Goal: Communication & Community: Ask a question

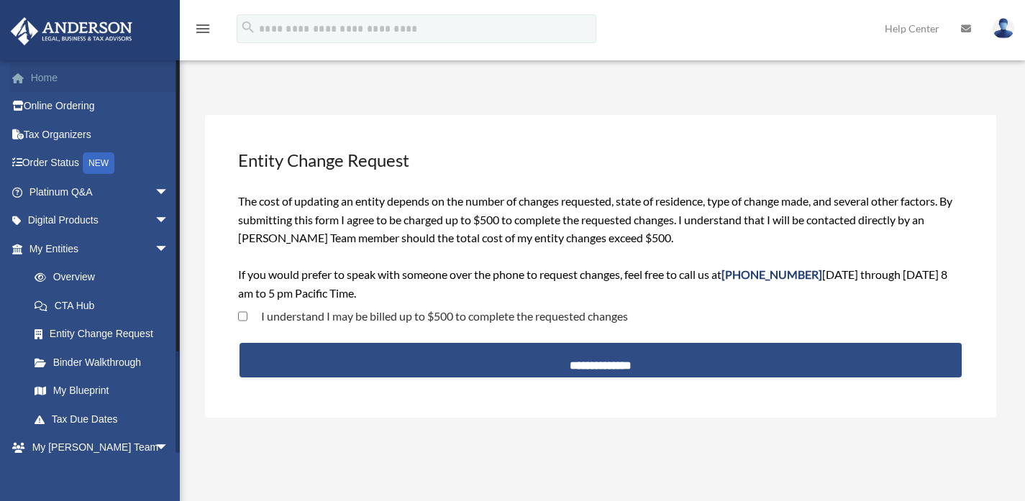
click at [57, 78] on link "Home" at bounding box center [100, 77] width 180 height 29
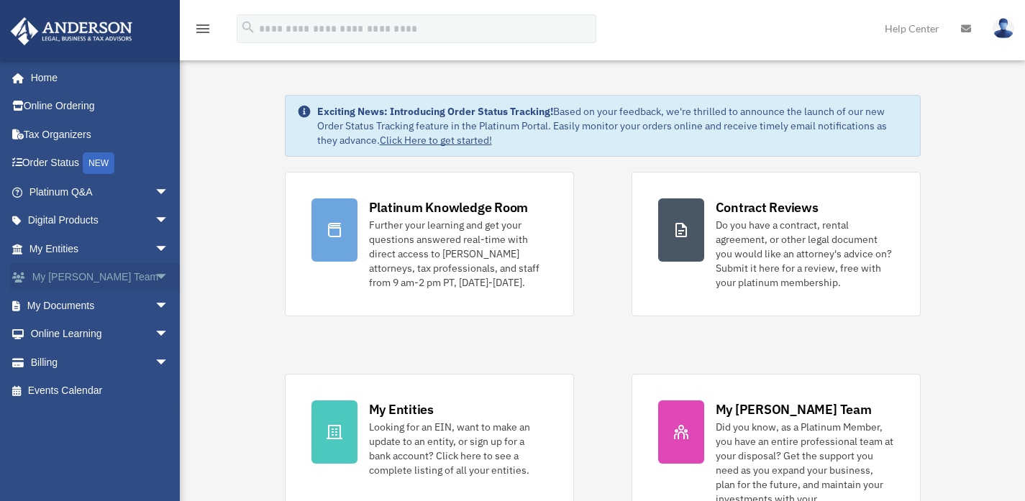
click at [155, 275] on span "arrow_drop_down" at bounding box center [169, 277] width 29 height 29
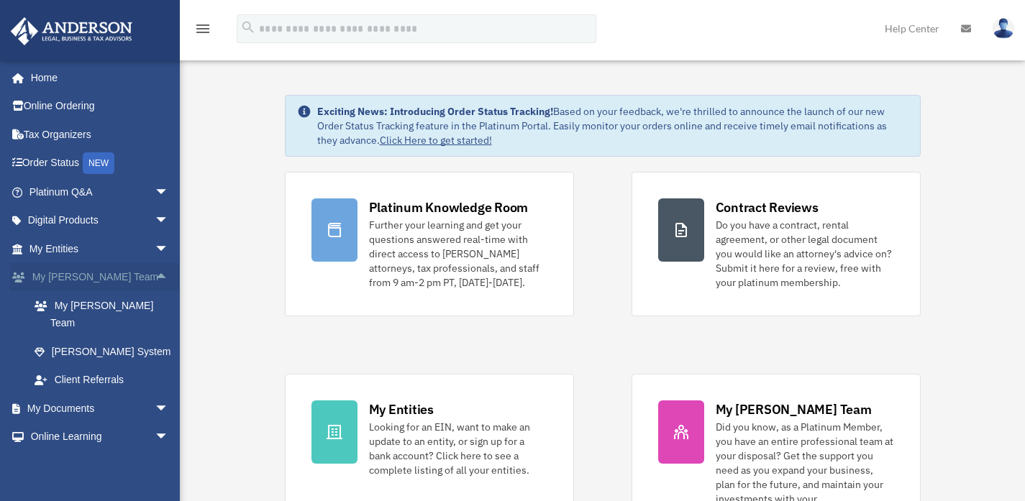
click at [155, 275] on span "arrow_drop_up" at bounding box center [169, 277] width 29 height 29
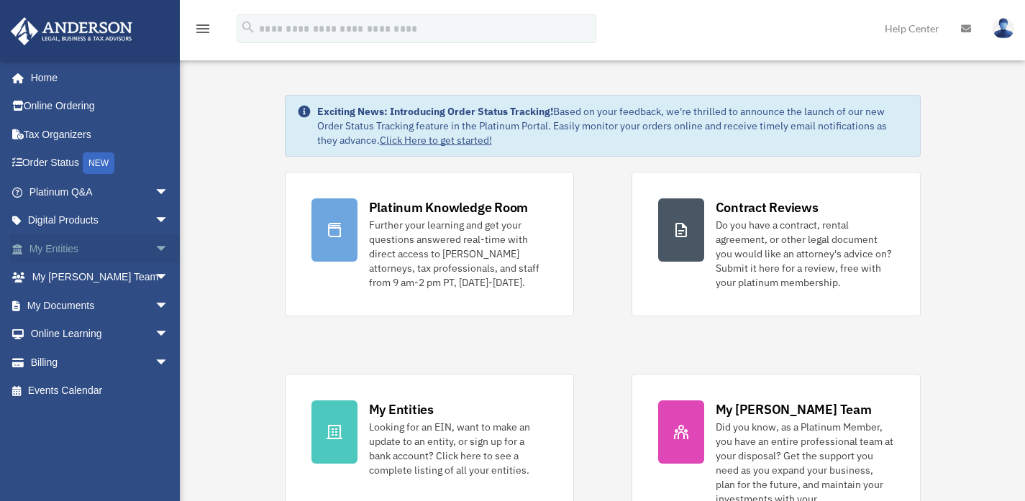
click at [155, 257] on span "arrow_drop_down" at bounding box center [169, 248] width 29 height 29
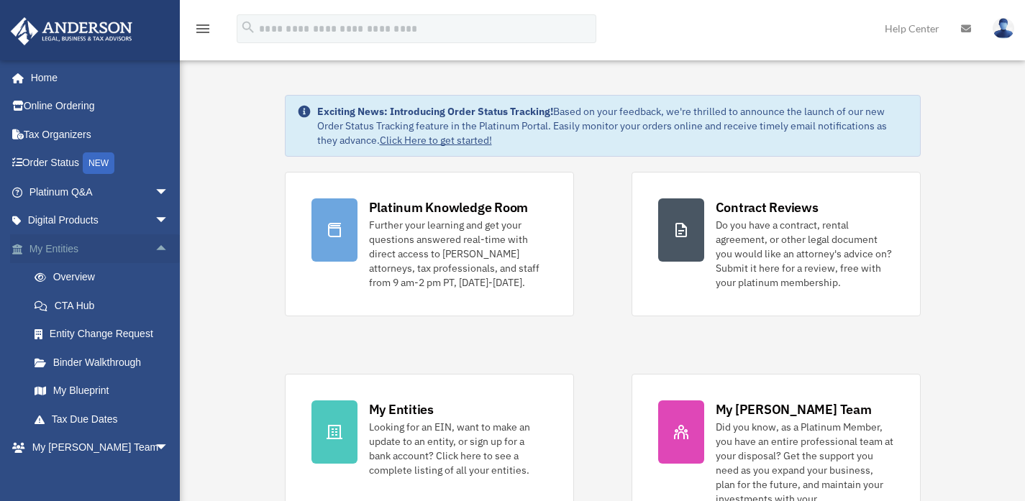
click at [155, 257] on span "arrow_drop_up" at bounding box center [169, 248] width 29 height 29
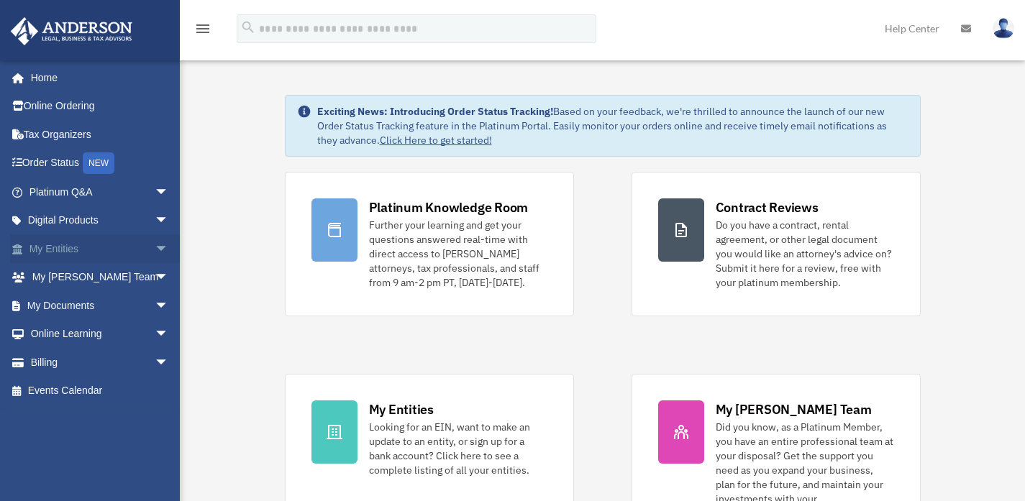
click at [155, 242] on span "arrow_drop_down" at bounding box center [169, 248] width 29 height 29
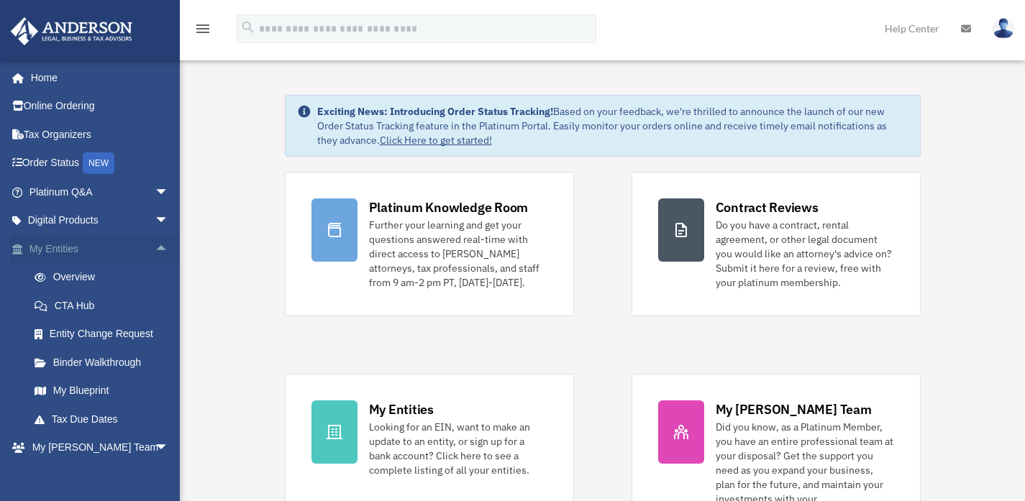
click at [155, 247] on span "arrow_drop_up" at bounding box center [169, 248] width 29 height 29
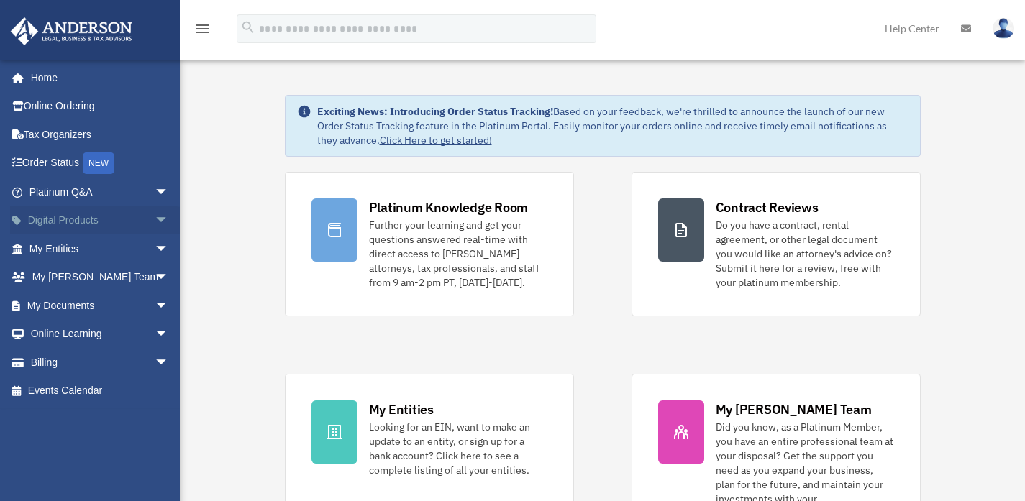
click at [155, 222] on span "arrow_drop_down" at bounding box center [169, 220] width 29 height 29
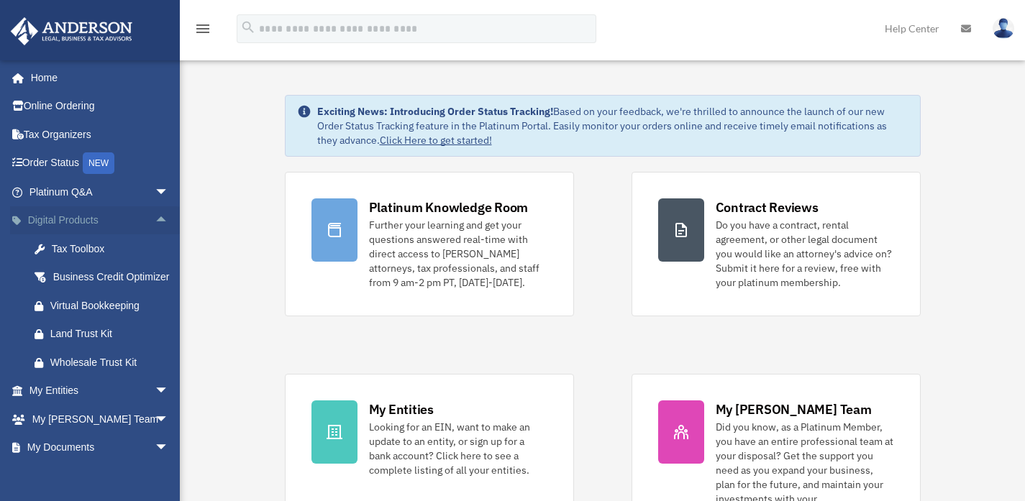
click at [155, 219] on span "arrow_drop_up" at bounding box center [169, 220] width 29 height 29
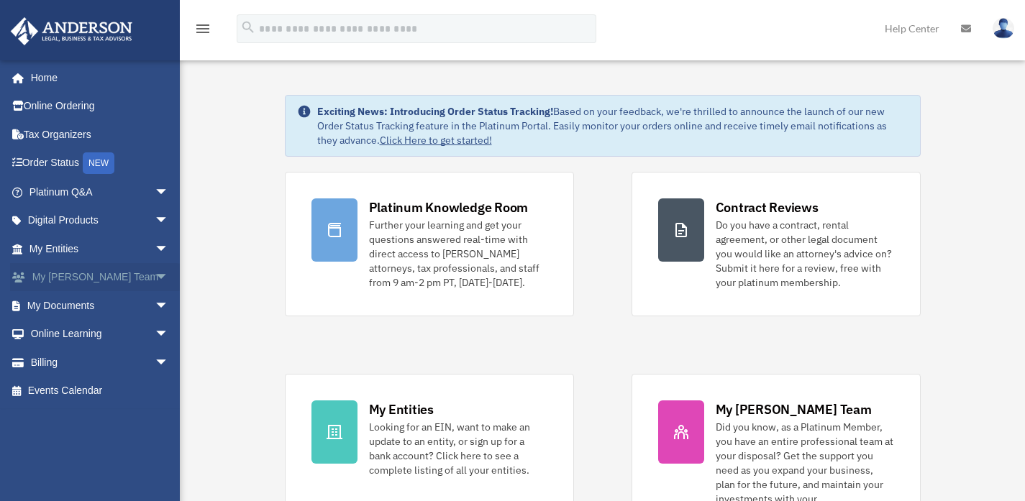
click at [155, 270] on span "arrow_drop_down" at bounding box center [169, 277] width 29 height 29
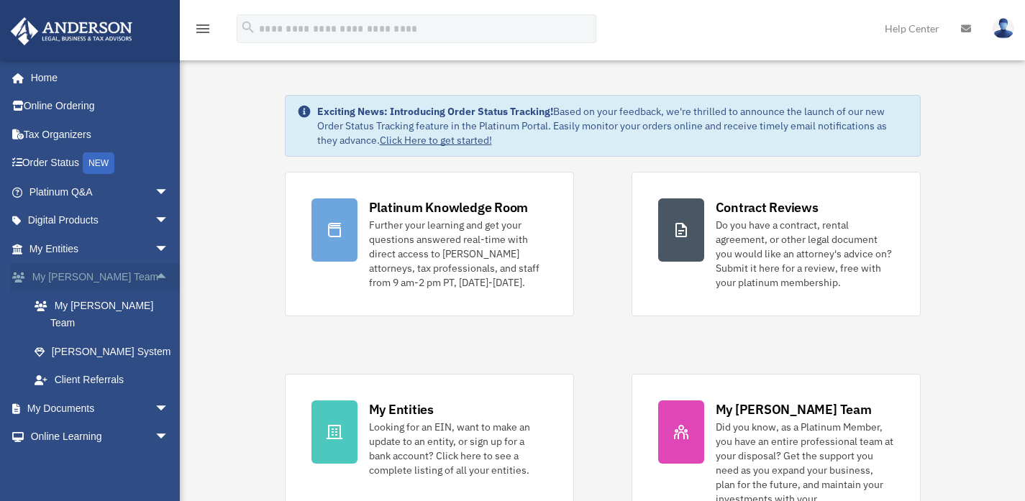
click at [155, 270] on span "arrow_drop_up" at bounding box center [169, 277] width 29 height 29
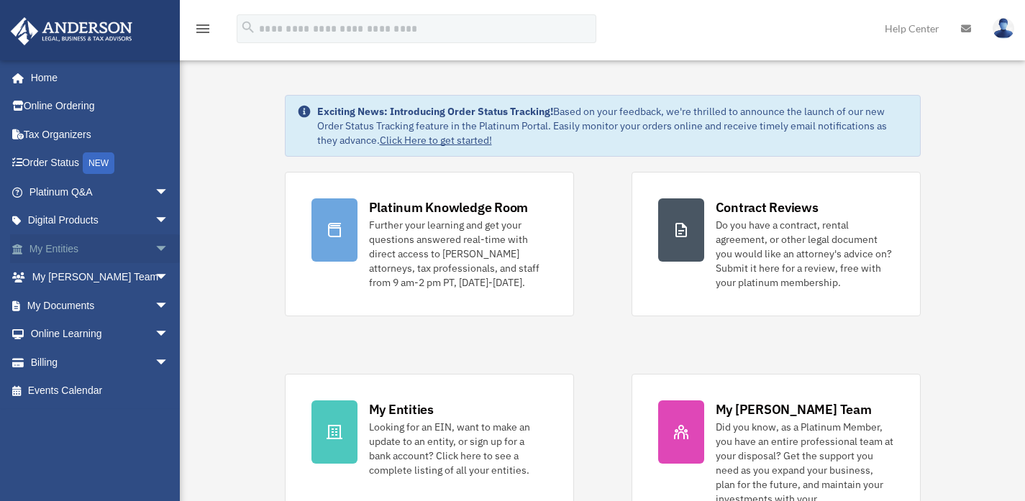
click at [155, 240] on span "arrow_drop_down" at bounding box center [169, 248] width 29 height 29
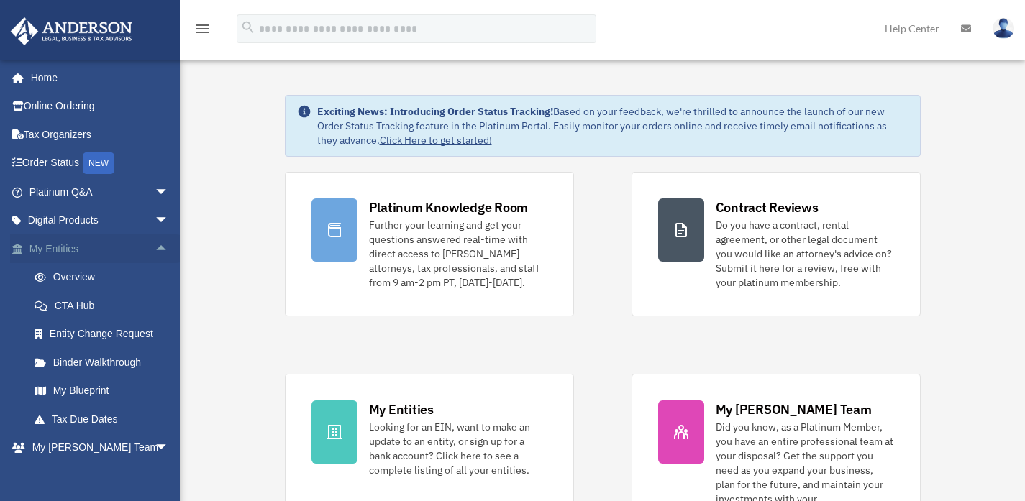
click at [155, 240] on span "arrow_drop_up" at bounding box center [169, 248] width 29 height 29
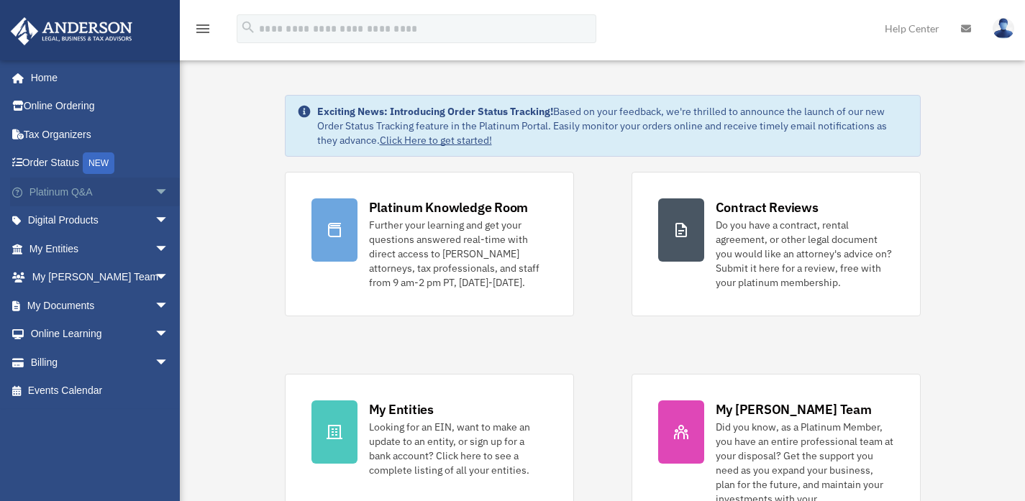
click at [155, 192] on span "arrow_drop_down" at bounding box center [169, 192] width 29 height 29
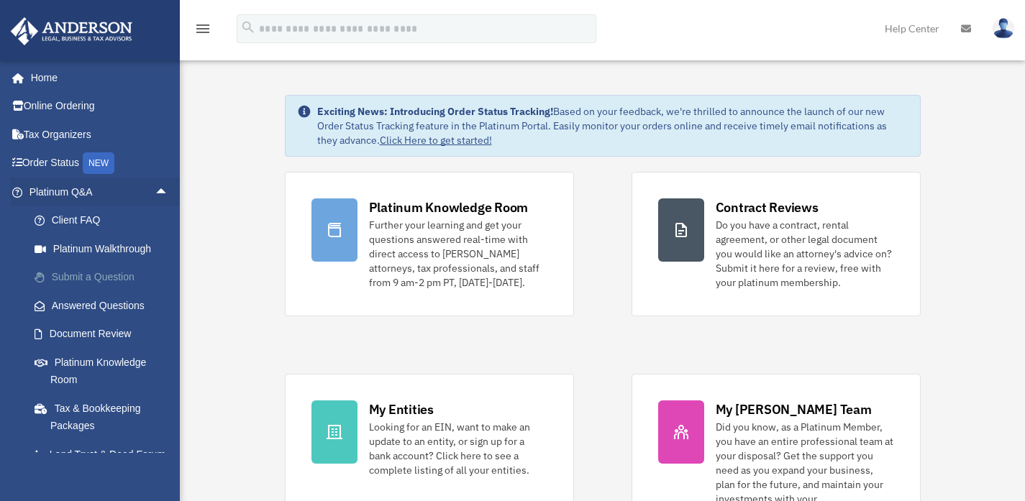
click at [103, 272] on link "Submit a Question" at bounding box center [105, 277] width 170 height 29
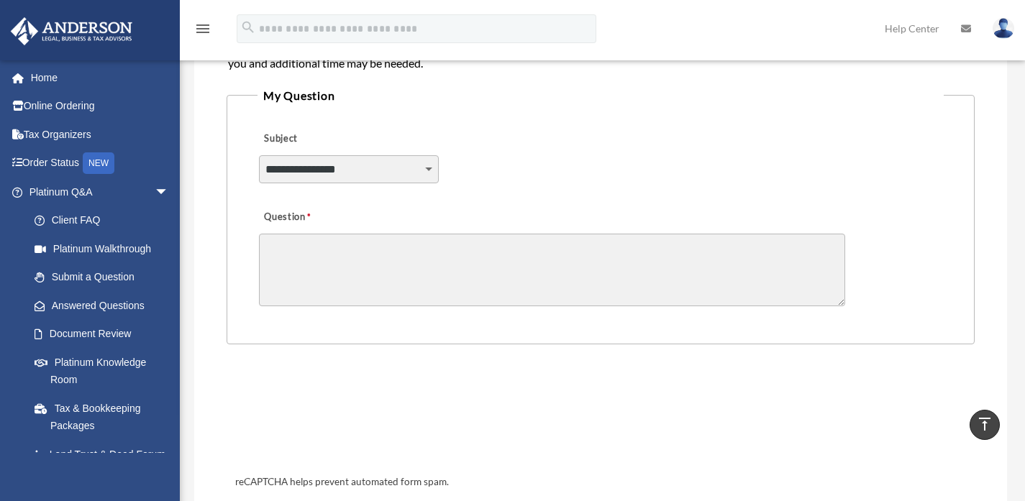
scroll to position [332, 0]
click at [363, 168] on select "**********" at bounding box center [349, 170] width 180 height 27
select select "******"
click at [259, 157] on select "**********" at bounding box center [349, 170] width 180 height 27
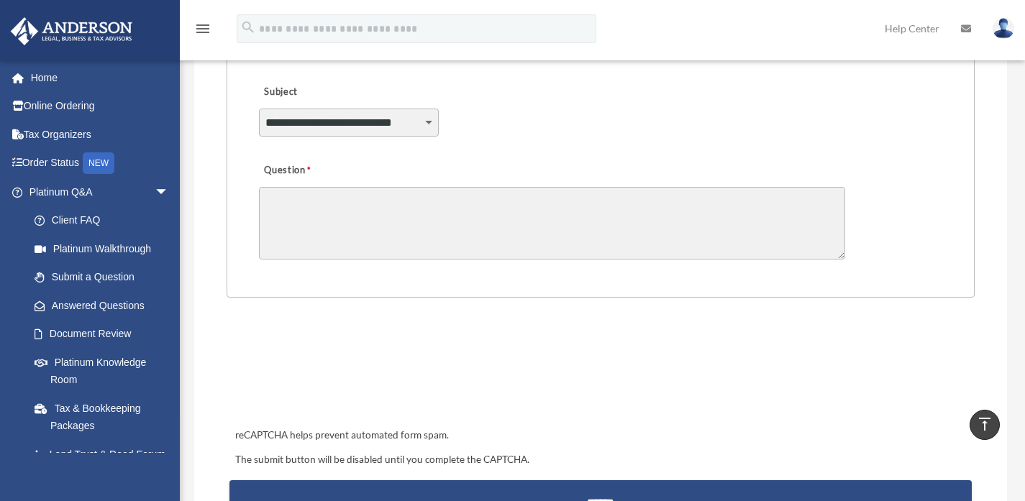
scroll to position [389, 0]
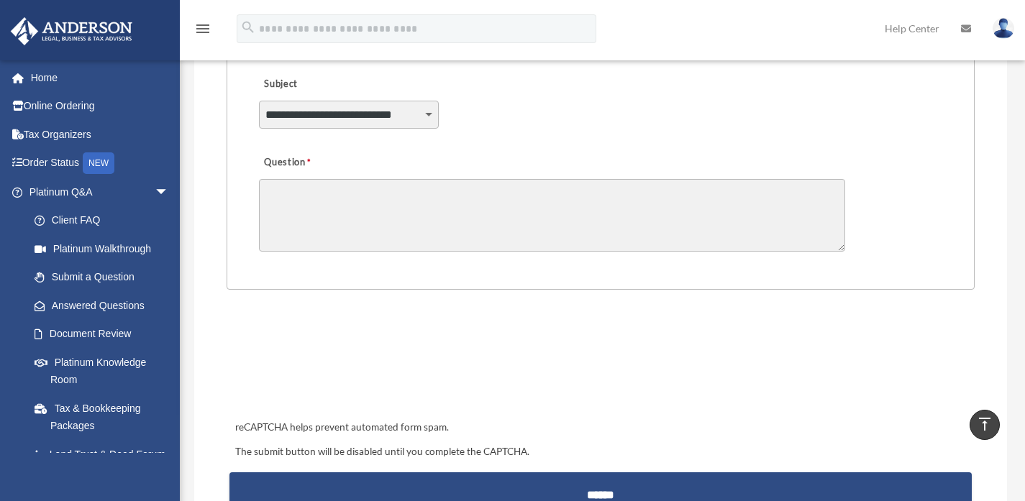
click at [442, 231] on textarea "Question" at bounding box center [552, 215] width 586 height 73
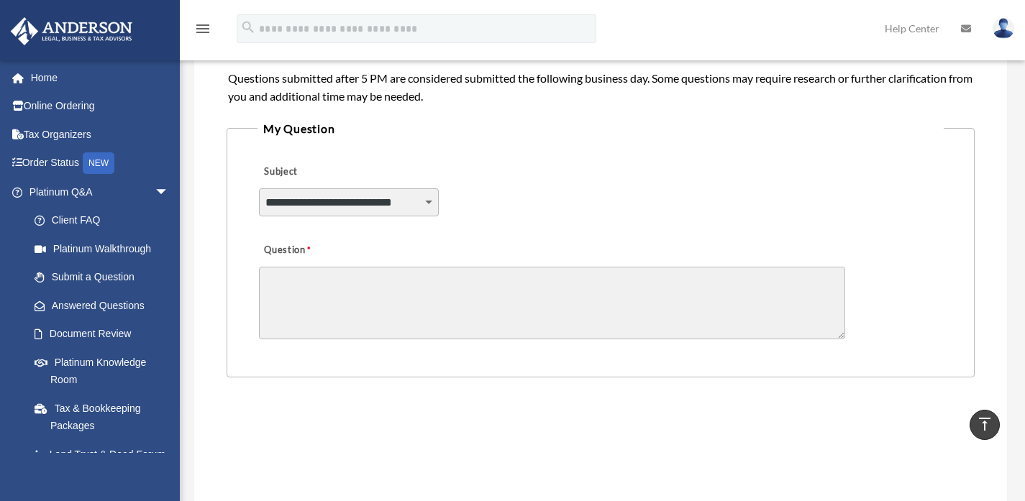
scroll to position [295, 0]
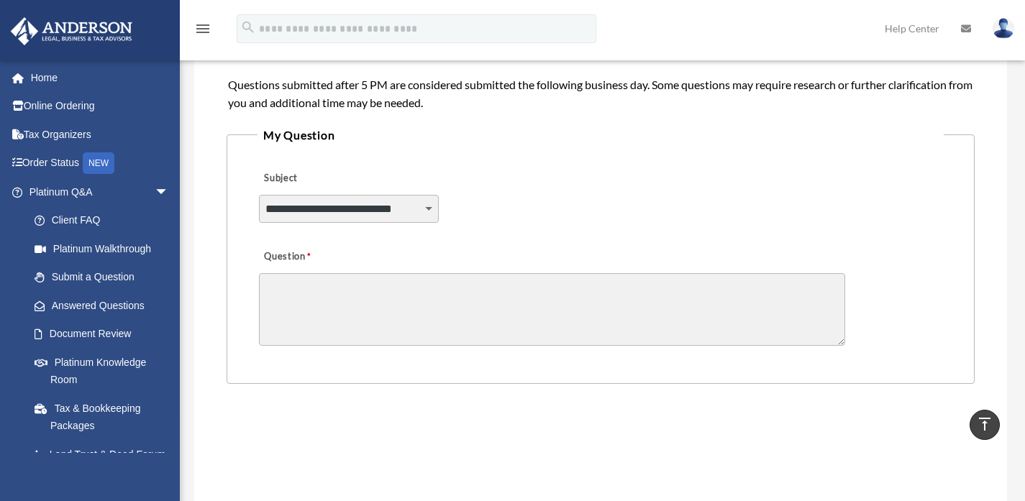
click at [350, 285] on textarea "Question" at bounding box center [552, 309] width 586 height 73
paste textarea "**********"
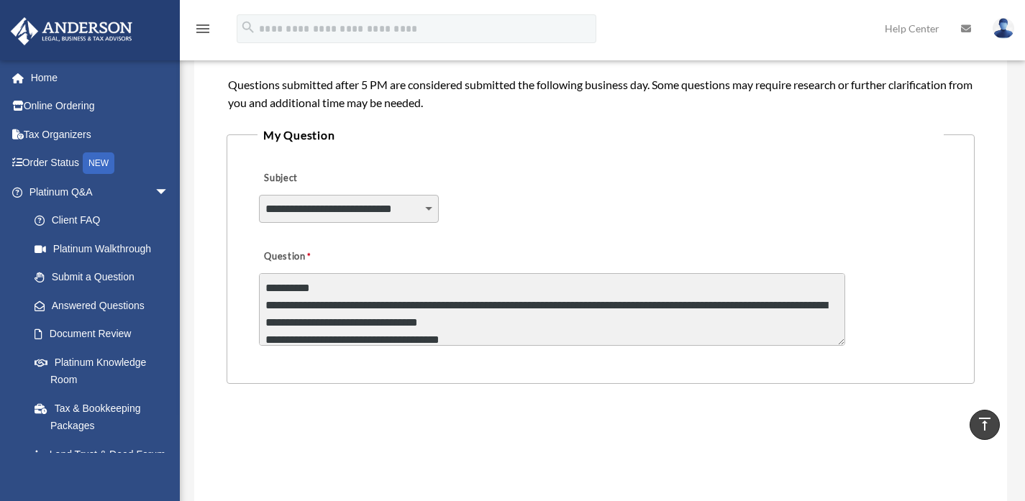
scroll to position [641, 0]
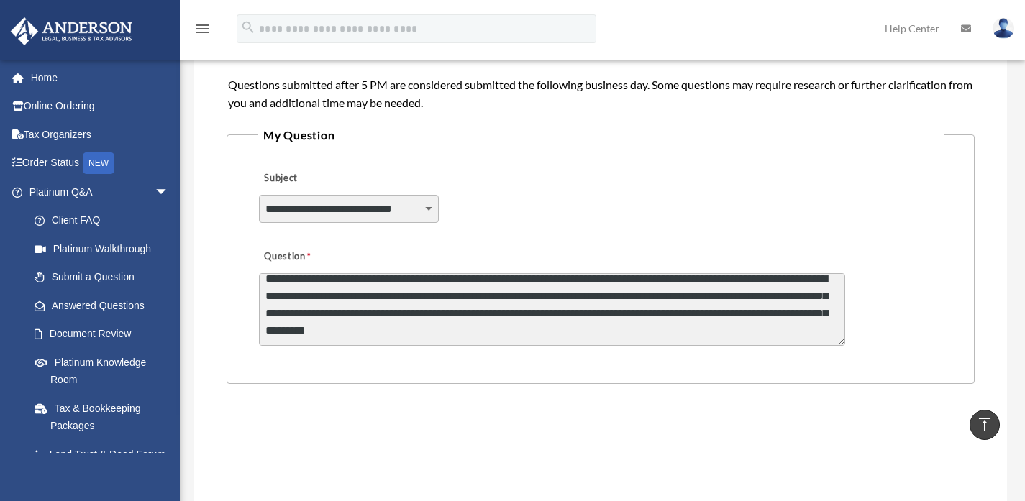
click at [652, 319] on textarea "Question" at bounding box center [552, 309] width 586 height 73
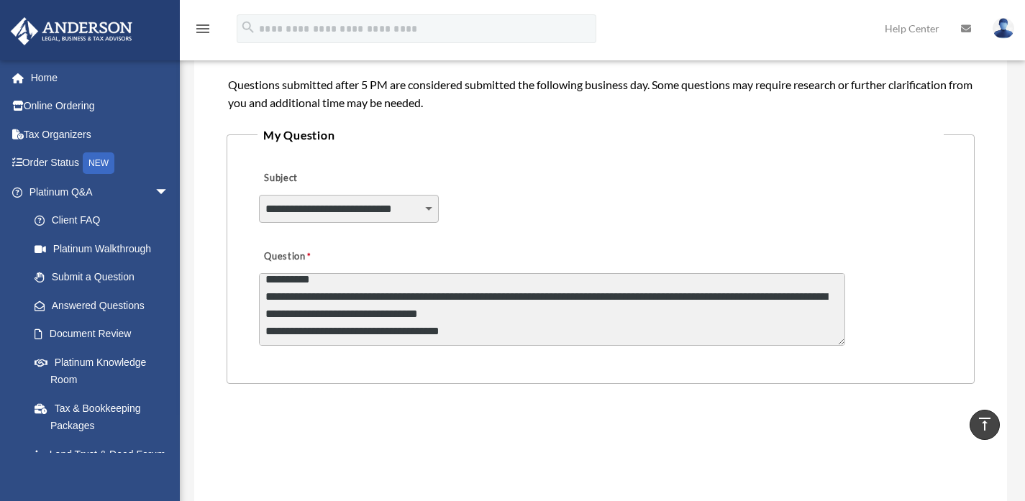
scroll to position [0, 0]
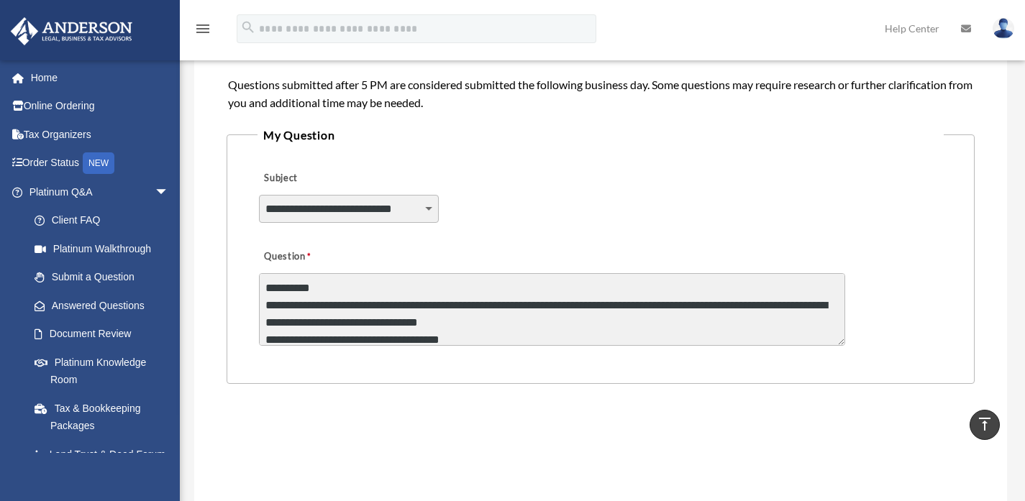
click at [449, 290] on textarea "Question" at bounding box center [552, 309] width 586 height 73
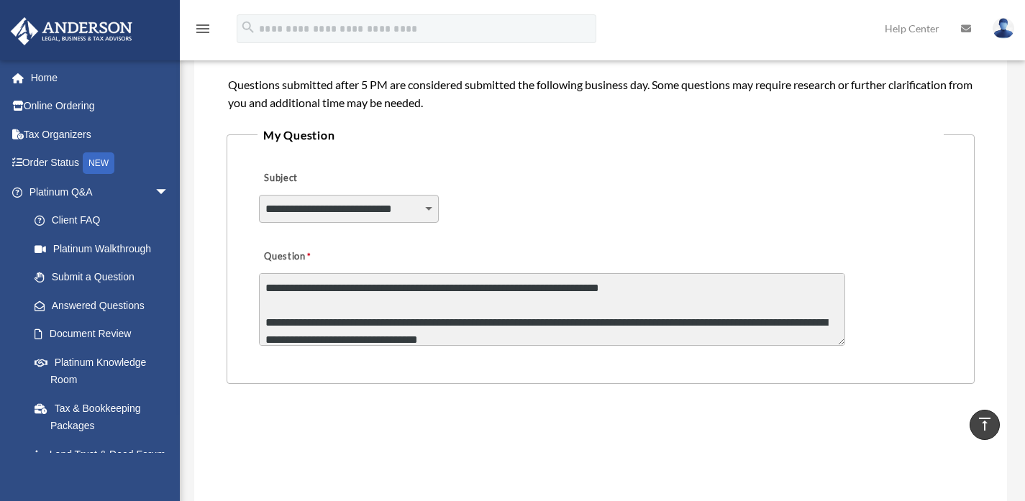
click at [678, 291] on textarea "Question" at bounding box center [552, 309] width 586 height 73
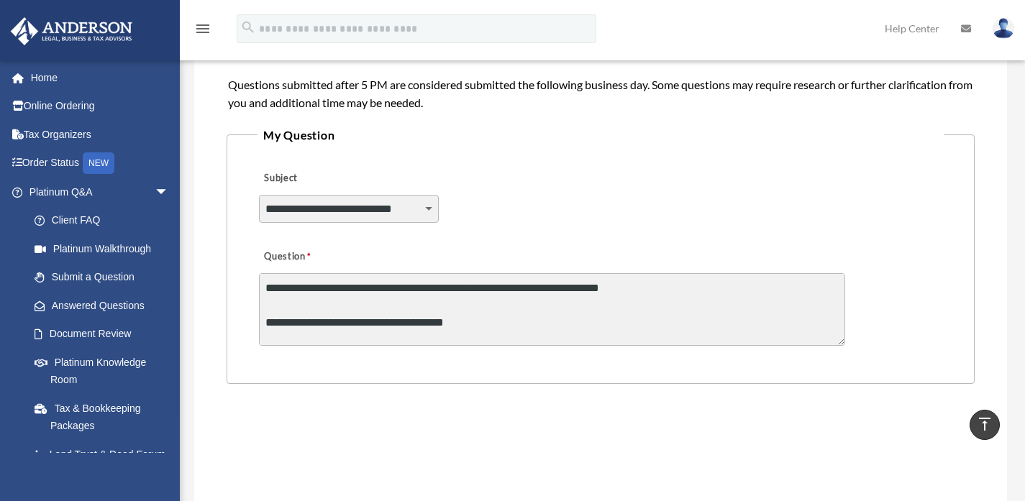
click at [500, 332] on textarea "Question" at bounding box center [552, 309] width 586 height 73
click at [498, 324] on textarea "Question" at bounding box center [552, 309] width 586 height 73
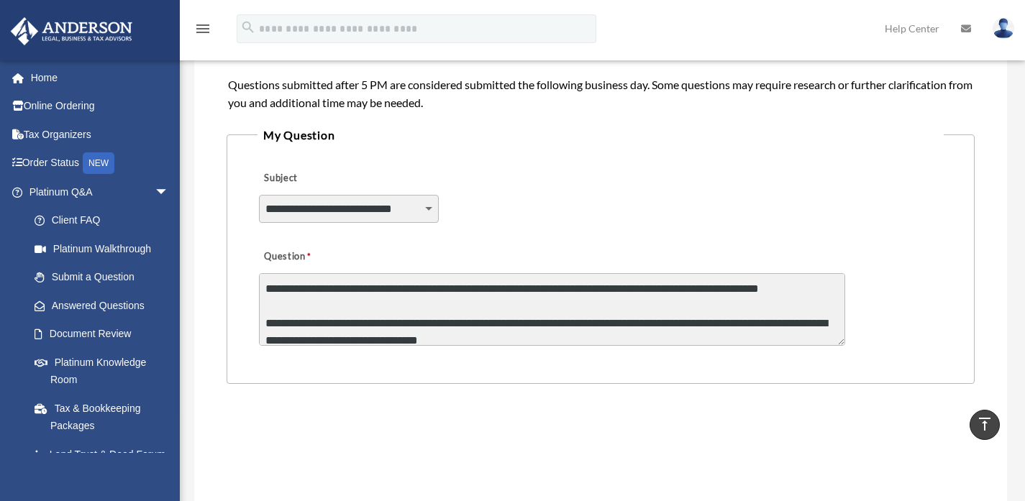
scroll to position [44, 0]
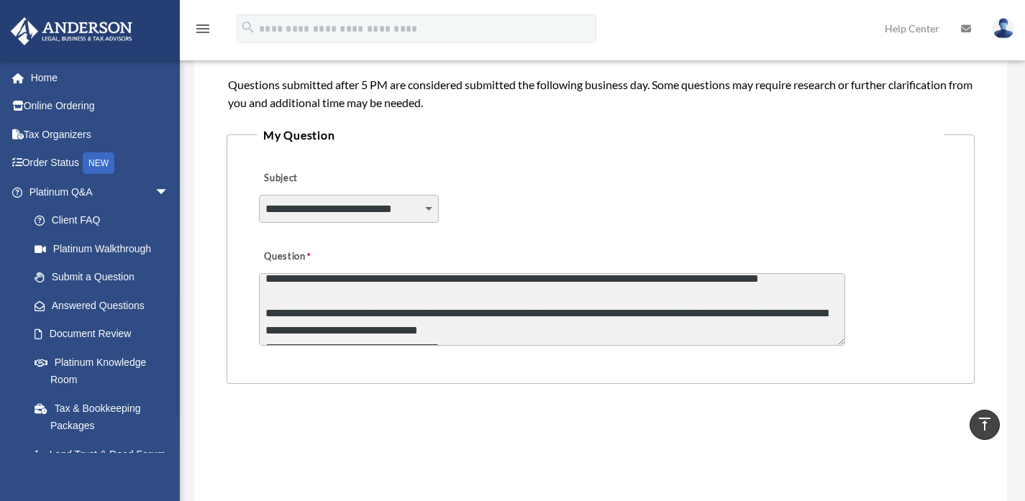
drag, startPoint x: 579, startPoint y: 314, endPoint x: 469, endPoint y: 310, distance: 110.1
click at [469, 310] on textarea "Question" at bounding box center [552, 309] width 586 height 73
drag, startPoint x: 572, startPoint y: 313, endPoint x: 438, endPoint y: 311, distance: 134.5
click at [438, 311] on textarea "Question" at bounding box center [552, 309] width 586 height 73
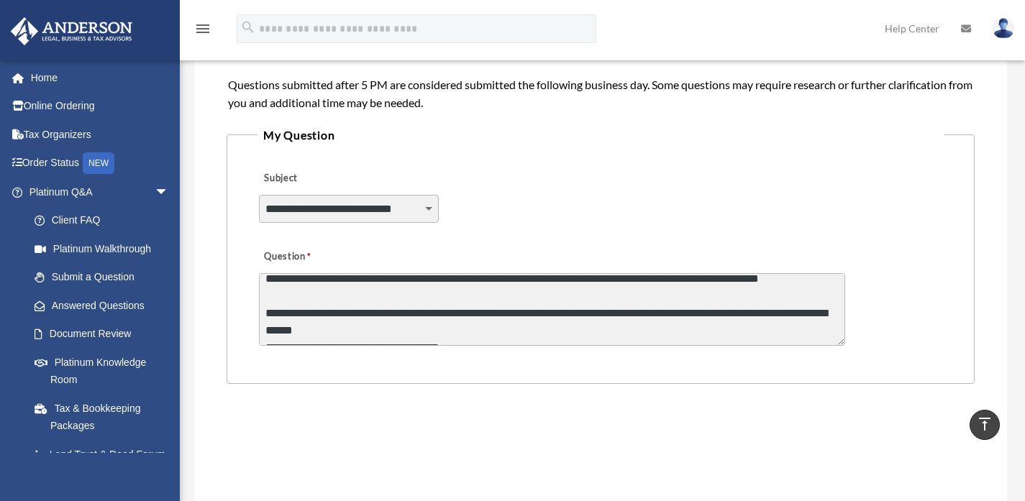
scroll to position [73, 0]
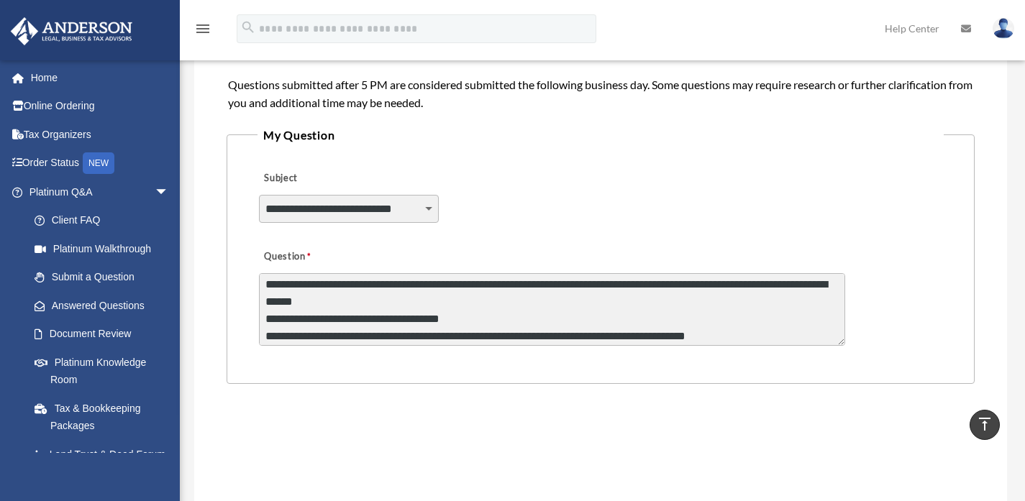
click at [517, 322] on textarea "Question" at bounding box center [552, 309] width 586 height 73
click at [682, 320] on textarea "Question" at bounding box center [552, 309] width 586 height 73
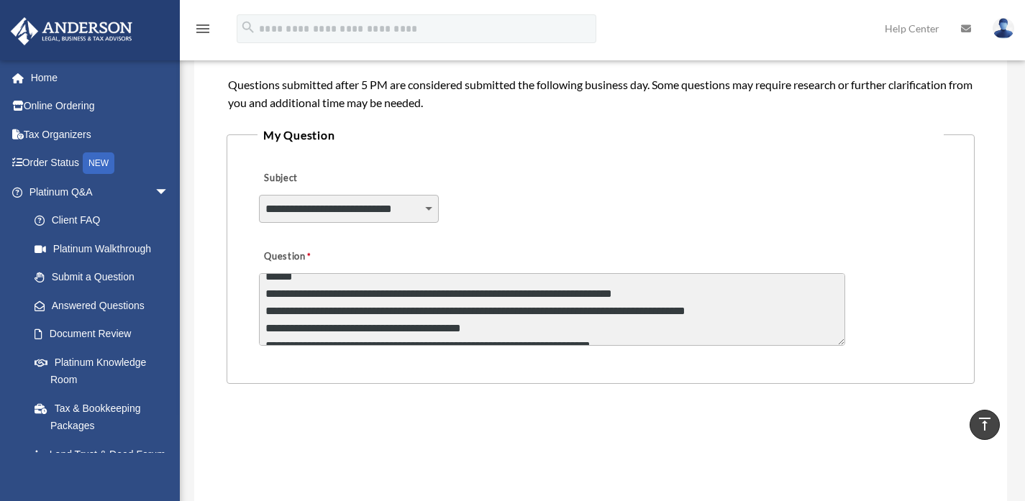
scroll to position [101, 0]
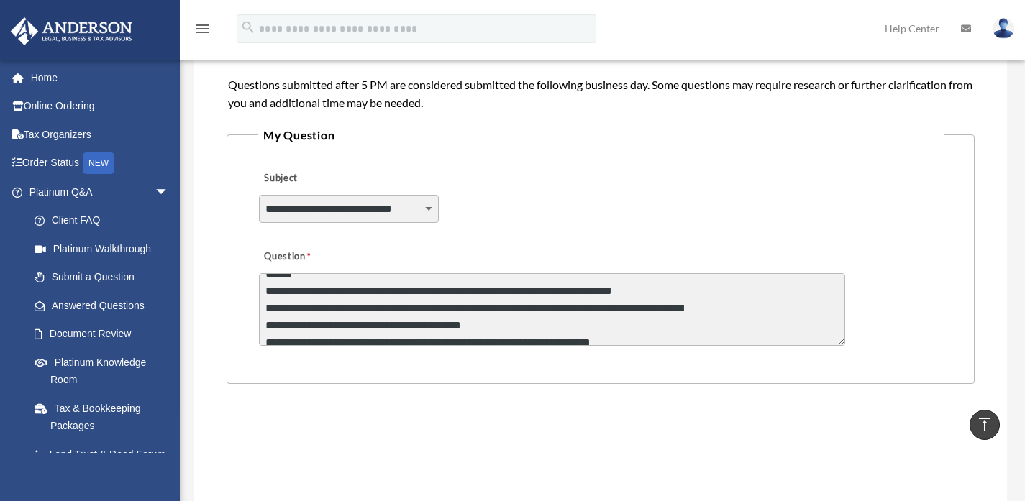
click at [265, 309] on textarea "Question" at bounding box center [552, 309] width 586 height 73
click at [265, 323] on textarea "Question" at bounding box center [552, 309] width 586 height 73
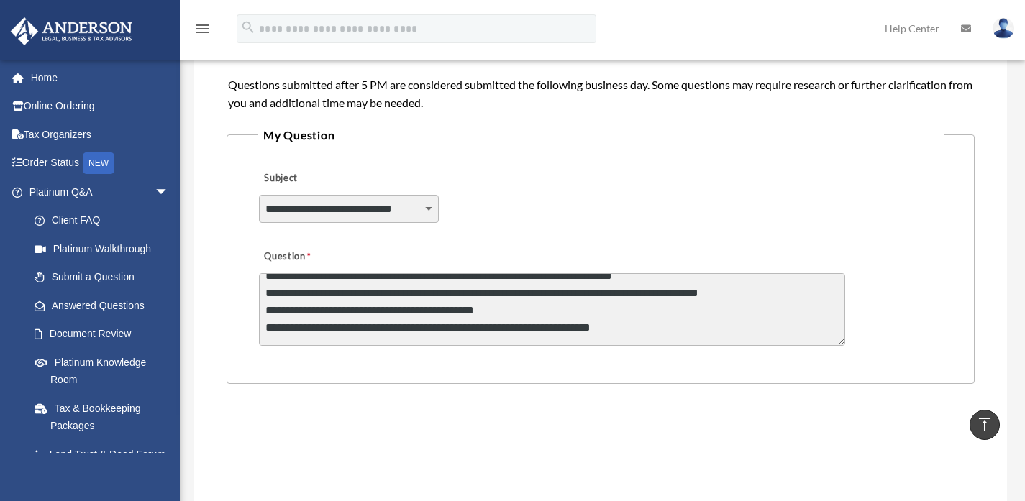
scroll to position [117, 0]
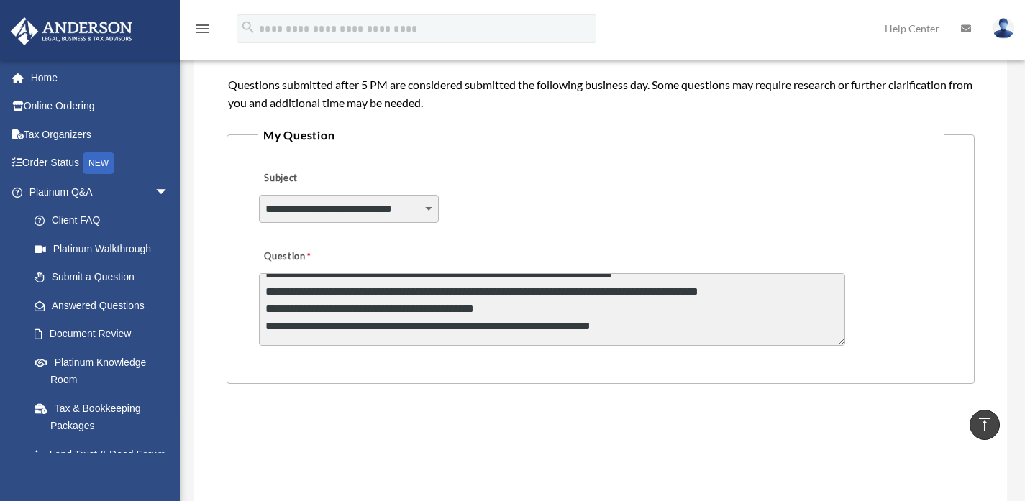
click at [266, 326] on textarea "Question" at bounding box center [552, 309] width 586 height 73
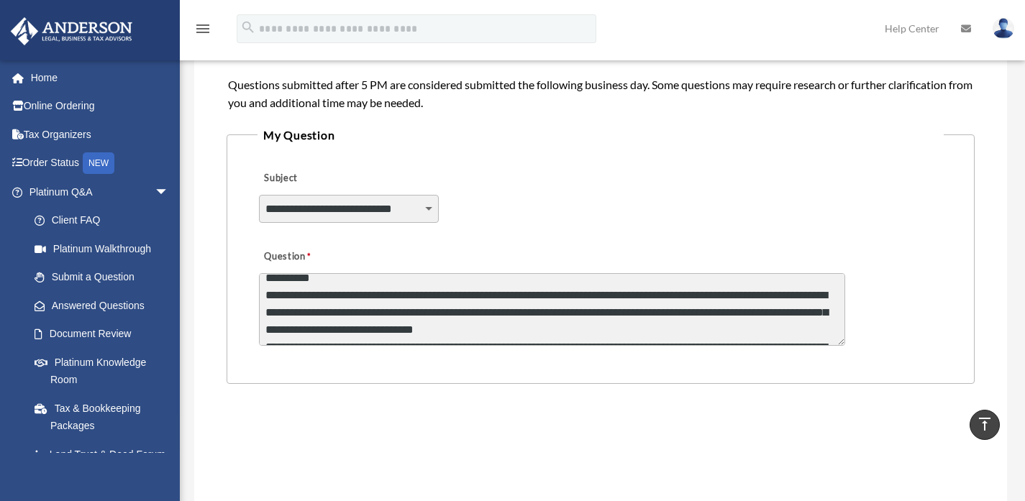
scroll to position [283, 0]
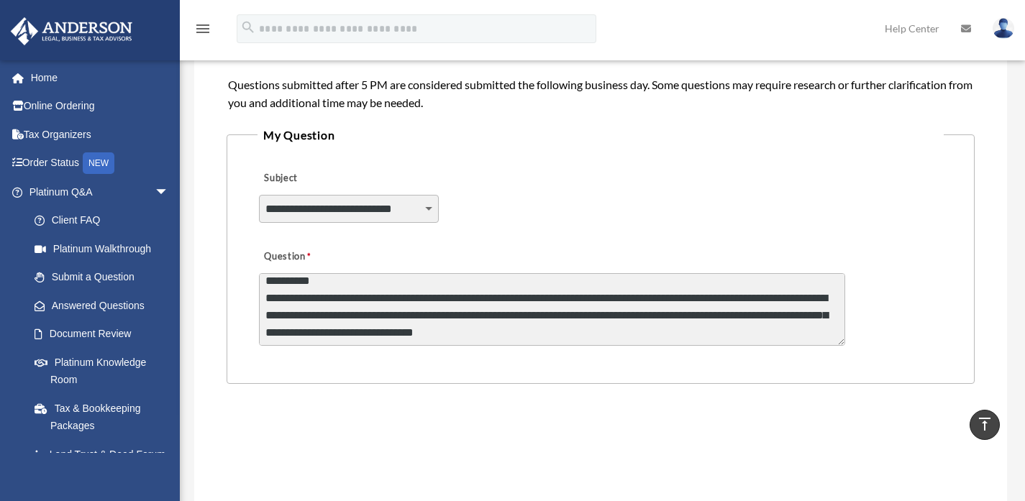
click at [267, 316] on textarea "Question" at bounding box center [552, 309] width 586 height 73
click at [437, 298] on textarea "Question" at bounding box center [552, 309] width 586 height 73
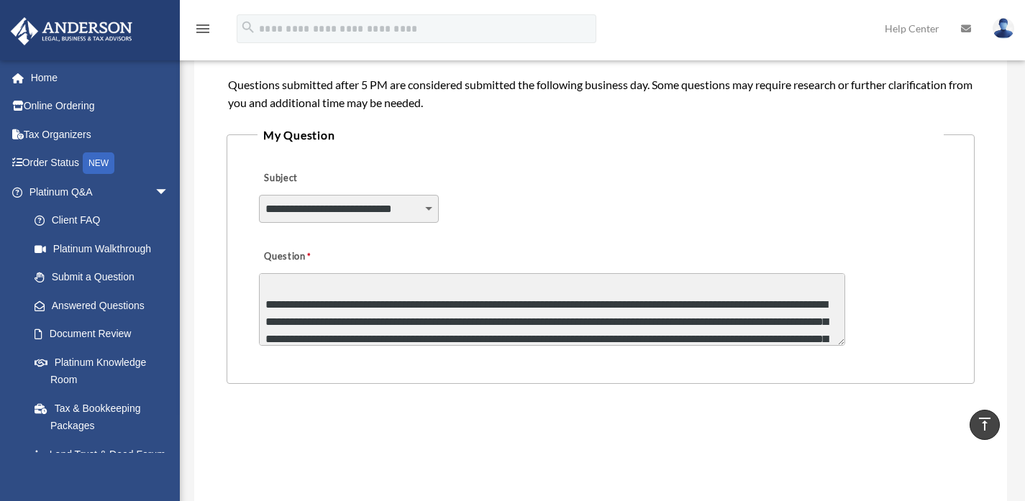
scroll to position [451, 0]
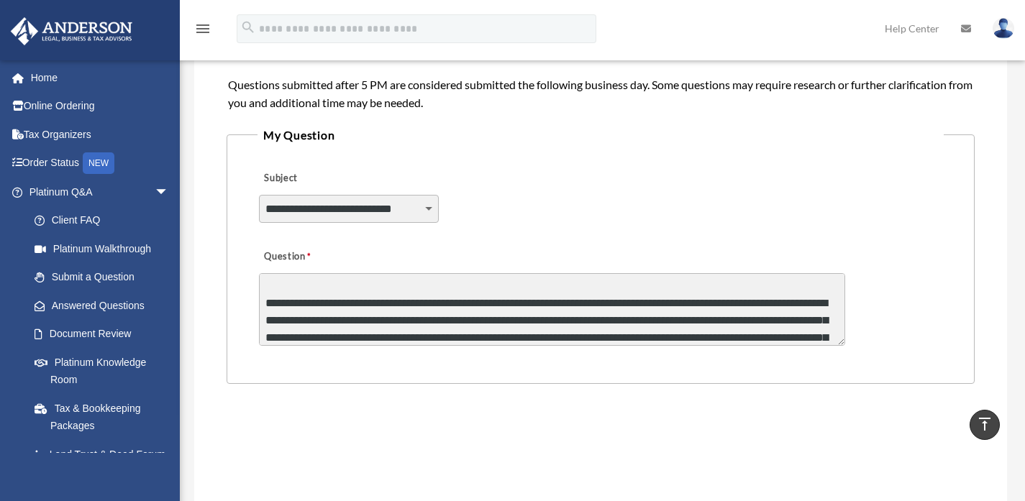
click at [493, 302] on textarea "Question" at bounding box center [552, 309] width 586 height 73
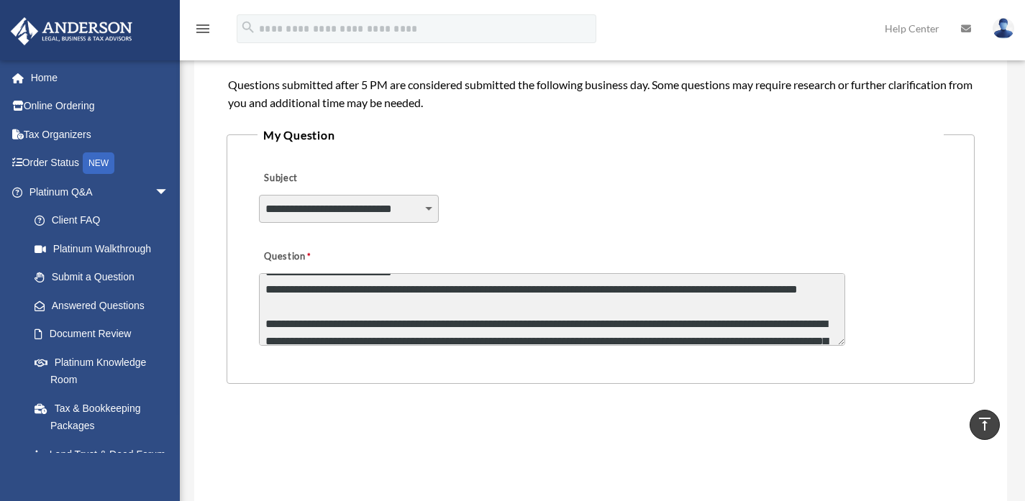
scroll to position [420, 0]
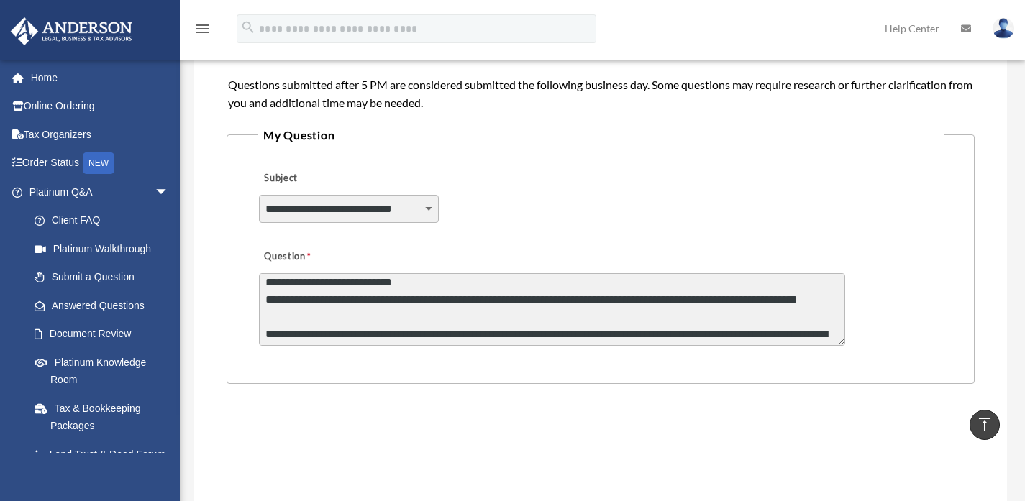
click at [520, 296] on textarea "Question" at bounding box center [552, 309] width 586 height 73
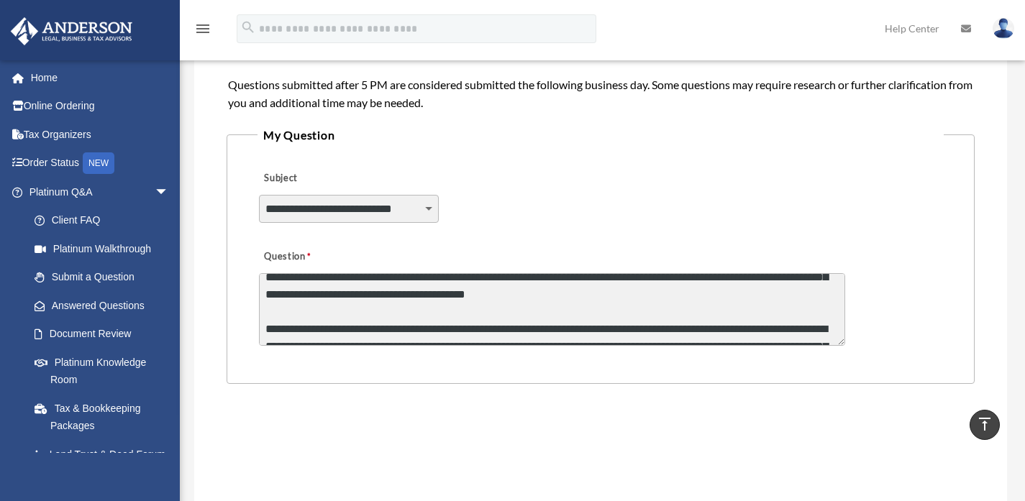
scroll to position [512, 0]
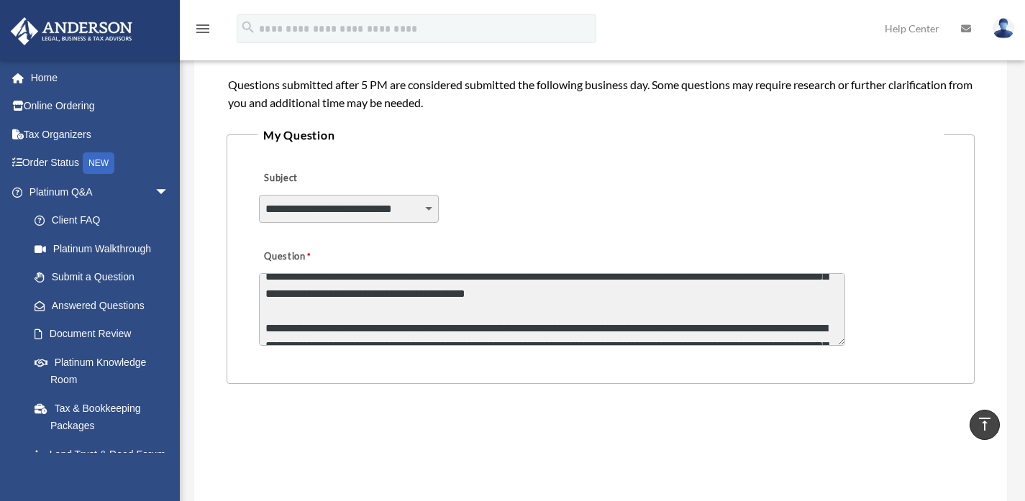
click at [687, 295] on textarea "Question" at bounding box center [552, 309] width 586 height 73
click at [361, 309] on textarea "Question" at bounding box center [552, 309] width 586 height 73
click at [477, 312] on textarea "Question" at bounding box center [552, 309] width 586 height 73
click at [506, 311] on textarea "Question" at bounding box center [552, 309] width 586 height 73
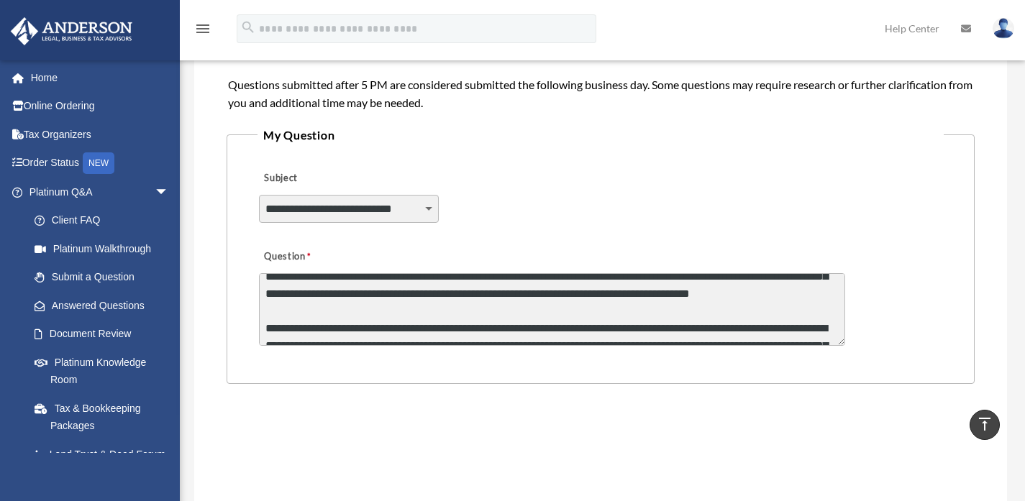
click at [615, 325] on textarea "Question" at bounding box center [552, 309] width 586 height 73
click at [665, 313] on textarea "Question" at bounding box center [552, 309] width 586 height 73
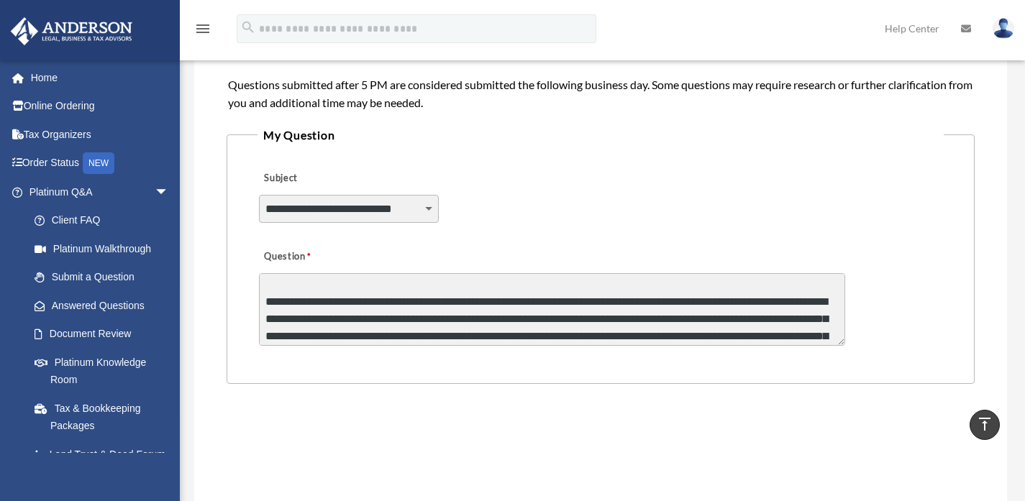
scroll to position [628, 0]
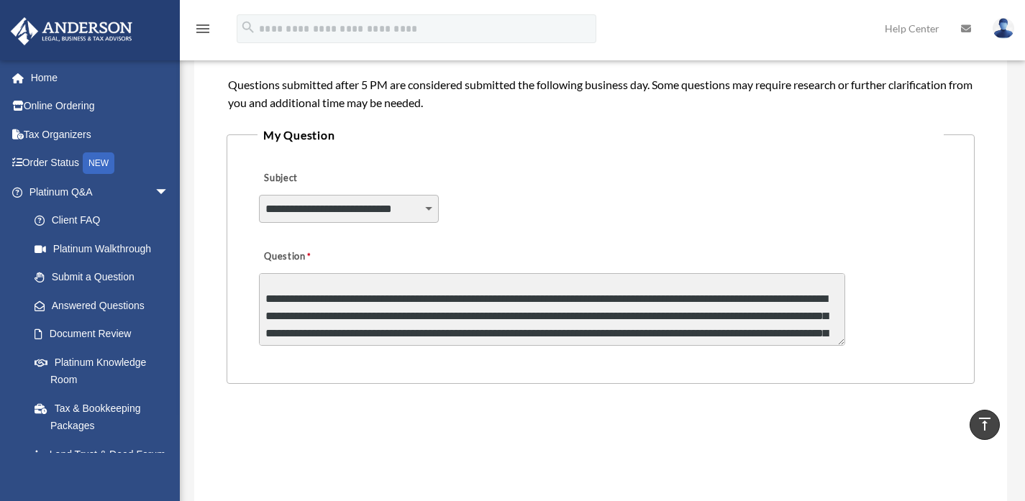
click at [657, 334] on textarea "Question" at bounding box center [552, 309] width 586 height 73
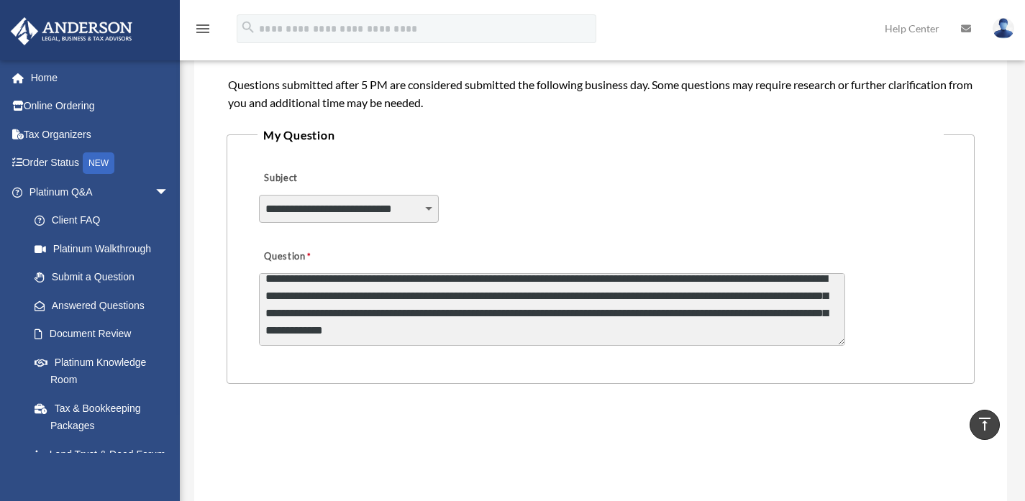
scroll to position [734, 0]
drag, startPoint x: 445, startPoint y: 297, endPoint x: 378, endPoint y: 296, distance: 66.9
click at [377, 296] on textarea "Question" at bounding box center [552, 309] width 586 height 73
click at [582, 296] on textarea "Question" at bounding box center [552, 309] width 586 height 73
click at [671, 298] on textarea "Question" at bounding box center [552, 309] width 586 height 73
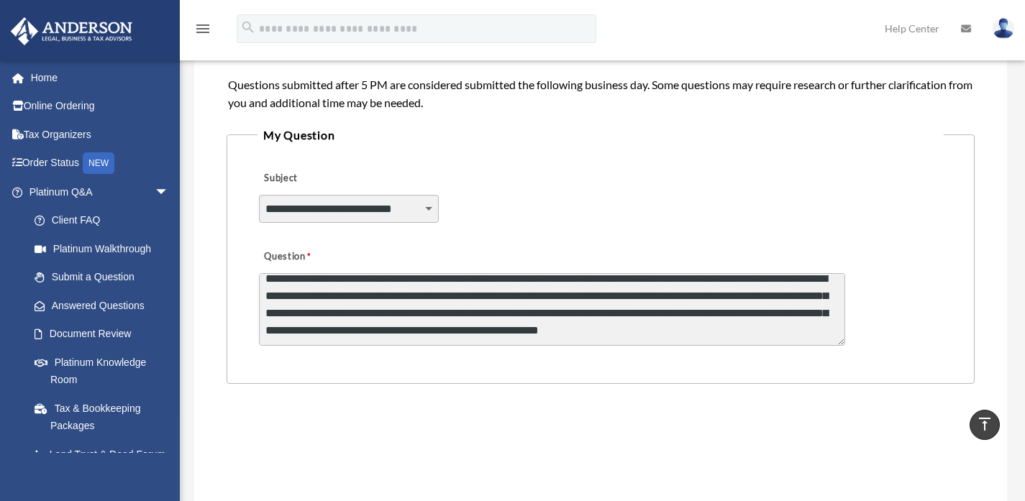
click at [516, 329] on textarea "Question" at bounding box center [552, 309] width 586 height 73
click at [298, 315] on textarea "Question" at bounding box center [552, 309] width 586 height 73
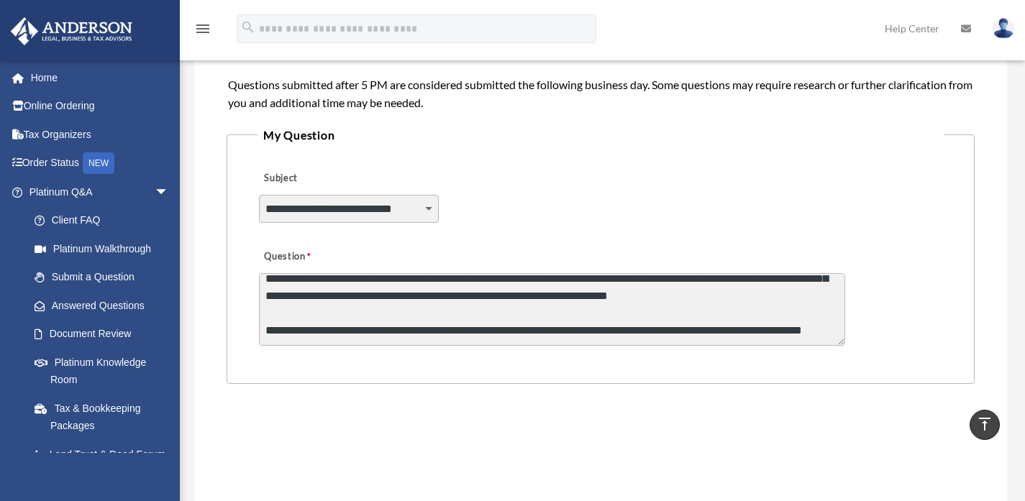
scroll to position [786, 0]
click at [432, 316] on textarea "Question" at bounding box center [552, 309] width 586 height 73
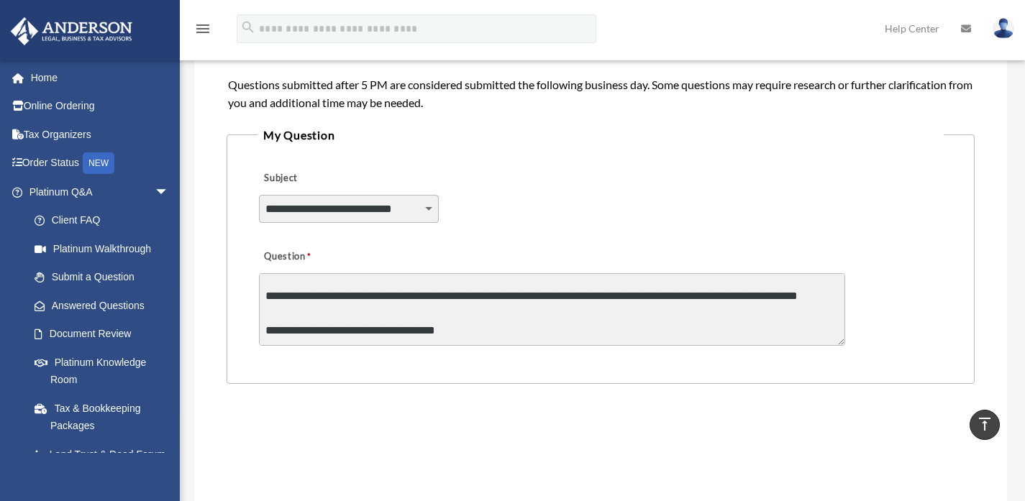
type textarea "**********"
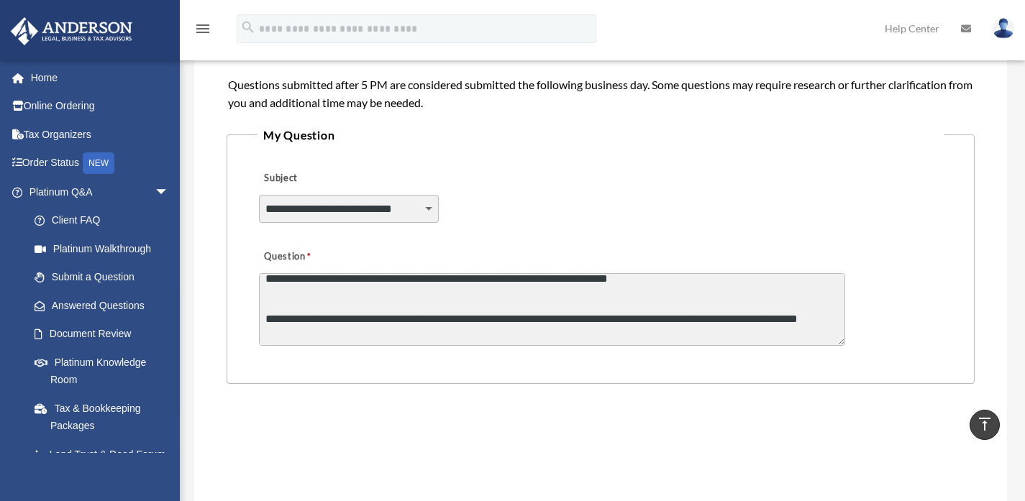
click at [439, 360] on fieldset "**********" at bounding box center [600, 254] width 748 height 259
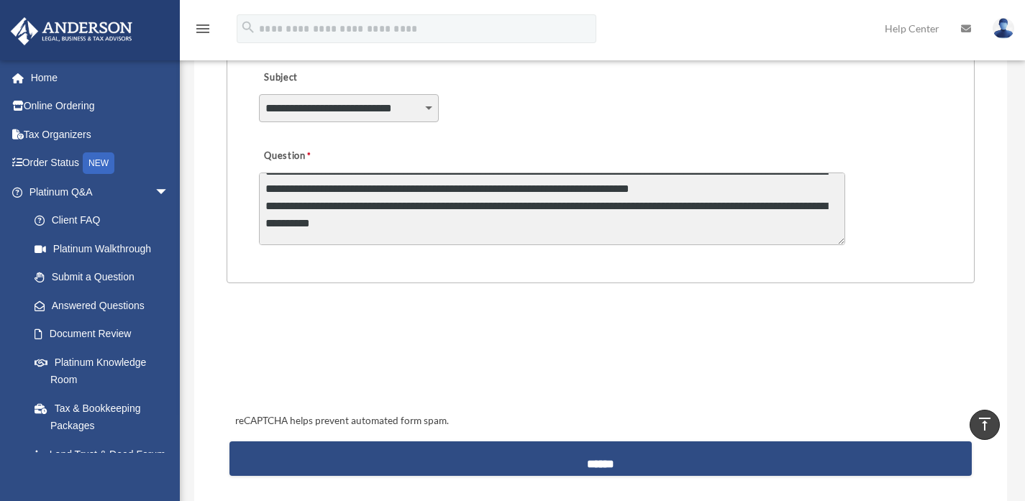
scroll to position [0, 0]
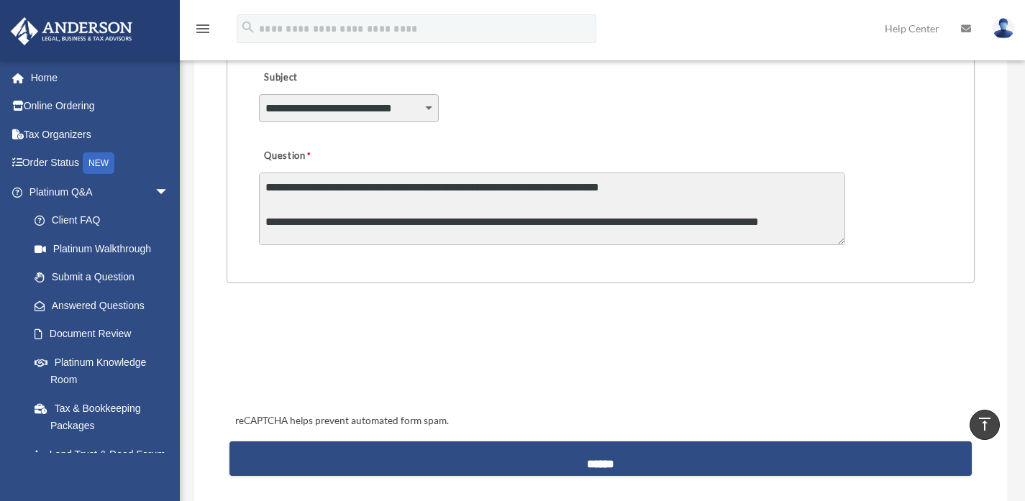
drag, startPoint x: 526, startPoint y: 235, endPoint x: 244, endPoint y: 164, distance: 290.7
click at [244, 164] on fieldset "**********" at bounding box center [600, 153] width 748 height 259
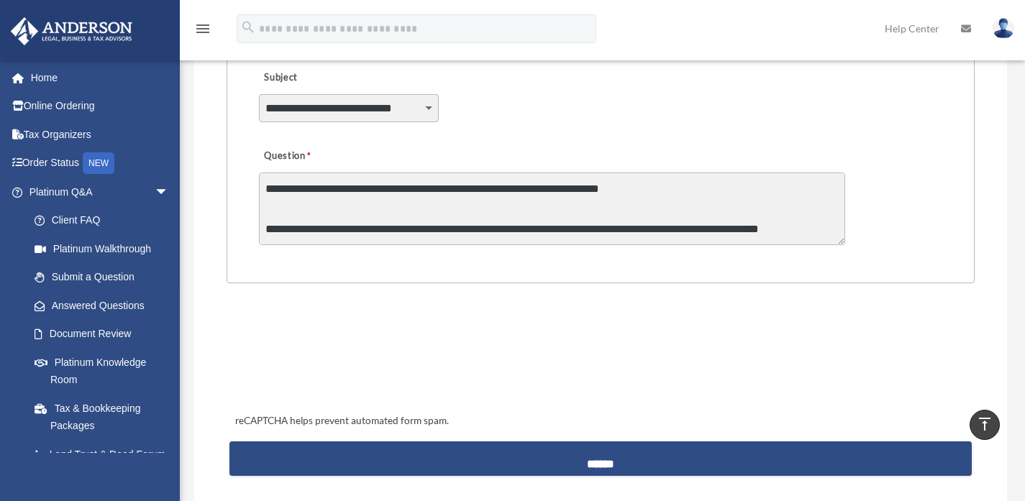
click at [635, 139] on div "Question" at bounding box center [600, 195] width 686 height 115
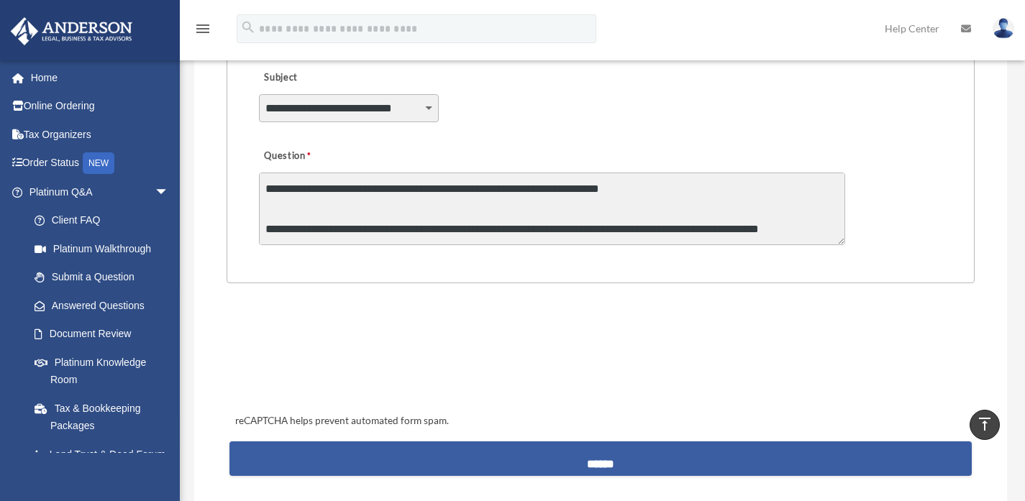
click at [549, 446] on input "******" at bounding box center [600, 458] width 742 height 35
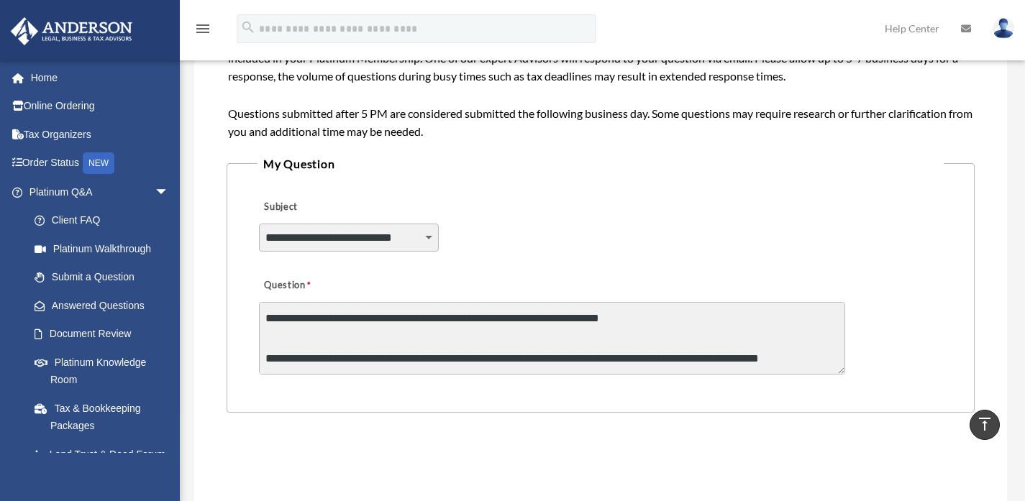
scroll to position [262, 0]
